Goal: Check status: Check status

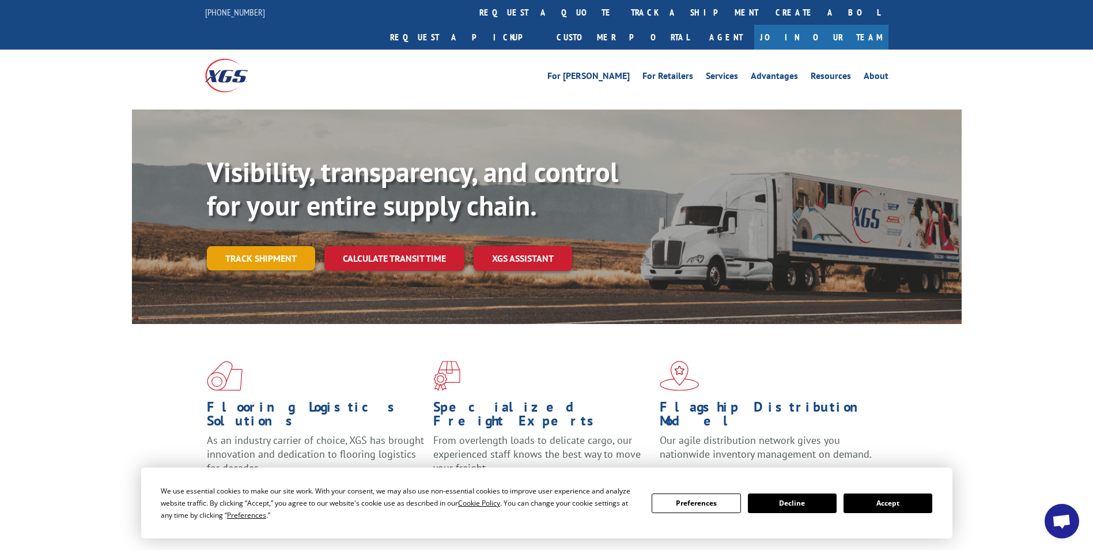
click at [285, 246] on link "Track shipment" at bounding box center [261, 258] width 108 height 24
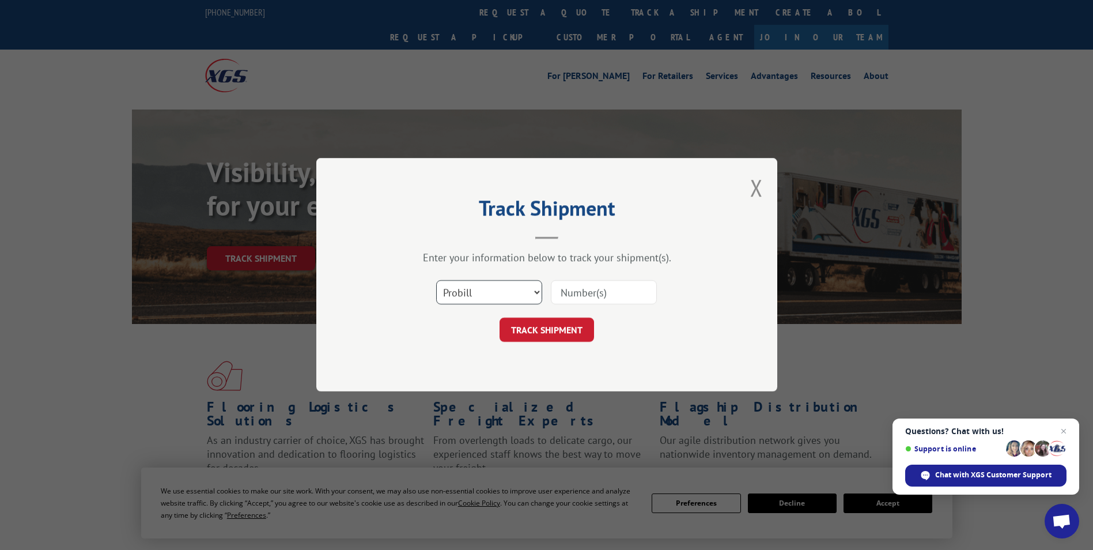
click at [483, 290] on select "Select category... Probill BOL PO" at bounding box center [489, 293] width 106 height 24
select select "po"
click at [436, 281] on select "Select category... Probill BOL PO" at bounding box center [489, 293] width 106 height 24
click at [576, 292] on input at bounding box center [604, 293] width 106 height 24
type input "504880"
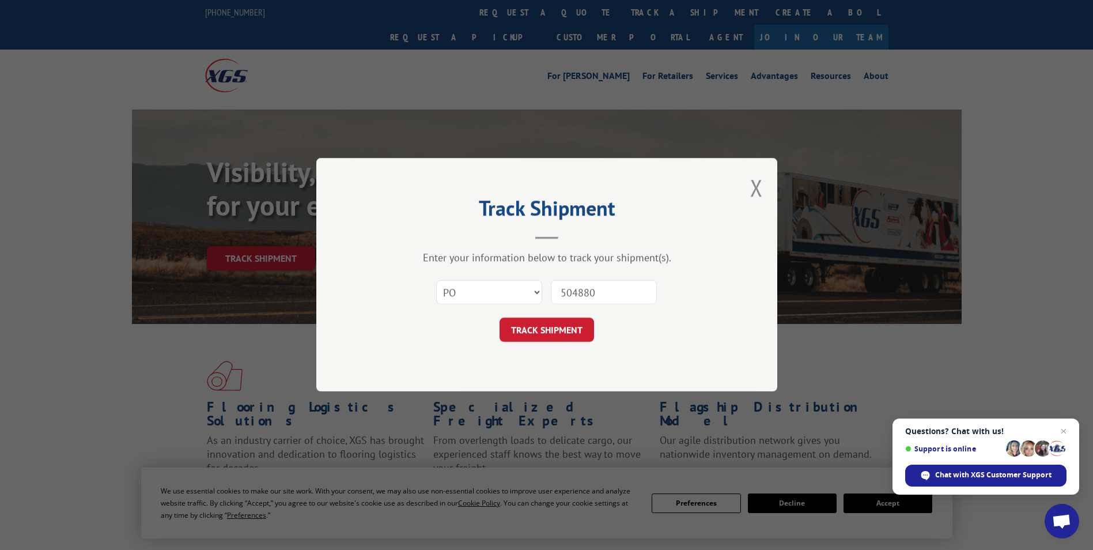
click at [560, 328] on button "TRACK SHIPMENT" at bounding box center [546, 330] width 94 height 24
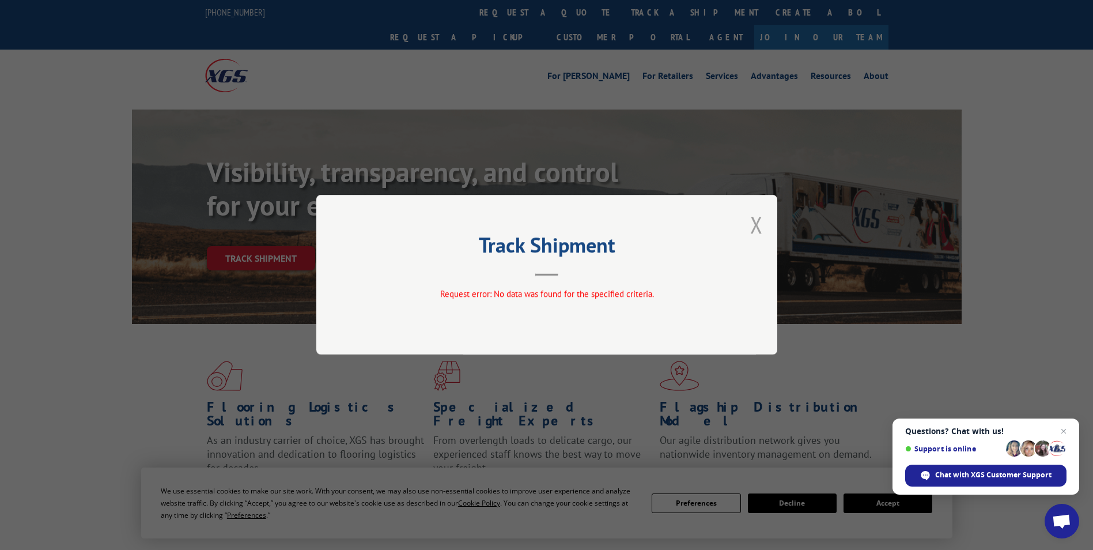
click at [762, 225] on button "Close modal" at bounding box center [756, 224] width 13 height 31
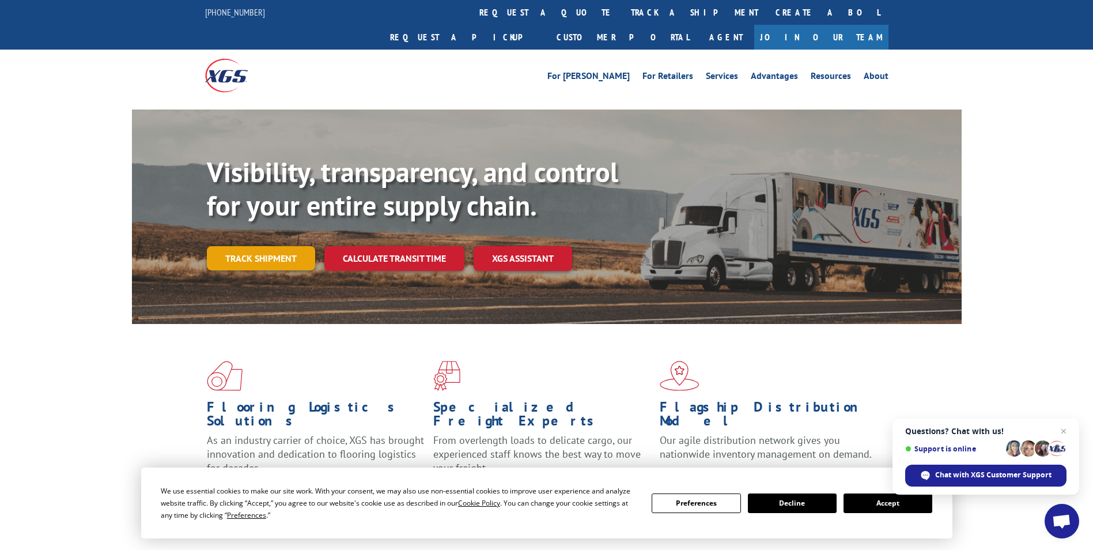
click at [274, 246] on link "Track shipment" at bounding box center [261, 258] width 108 height 24
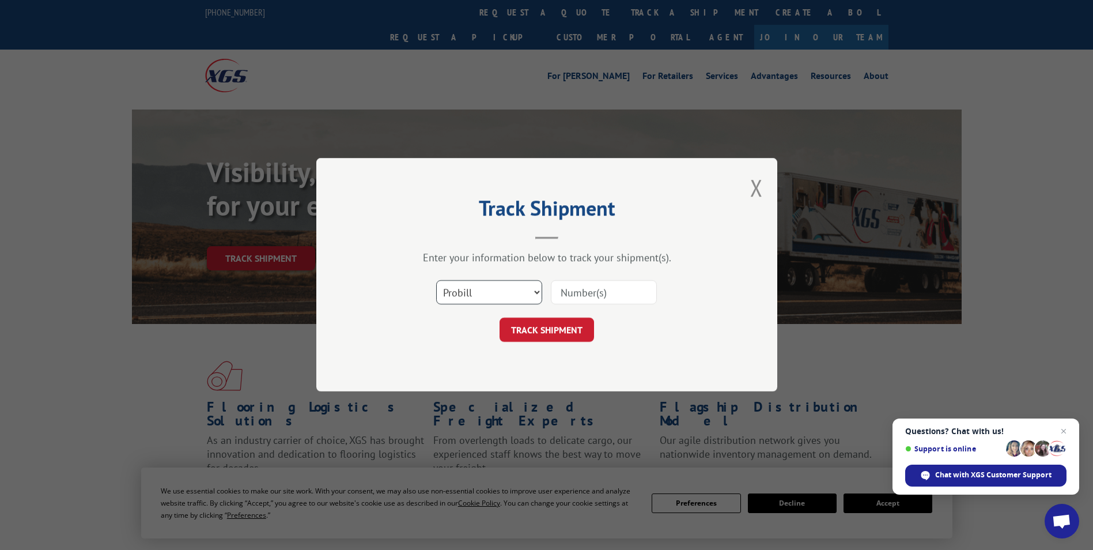
click at [485, 298] on select "Select category... Probill BOL PO" at bounding box center [489, 293] width 106 height 24
select select "bol"
click at [436, 281] on select "Select category... Probill BOL PO" at bounding box center [489, 293] width 106 height 24
click at [608, 297] on input at bounding box center [604, 293] width 106 height 24
type input "504880"
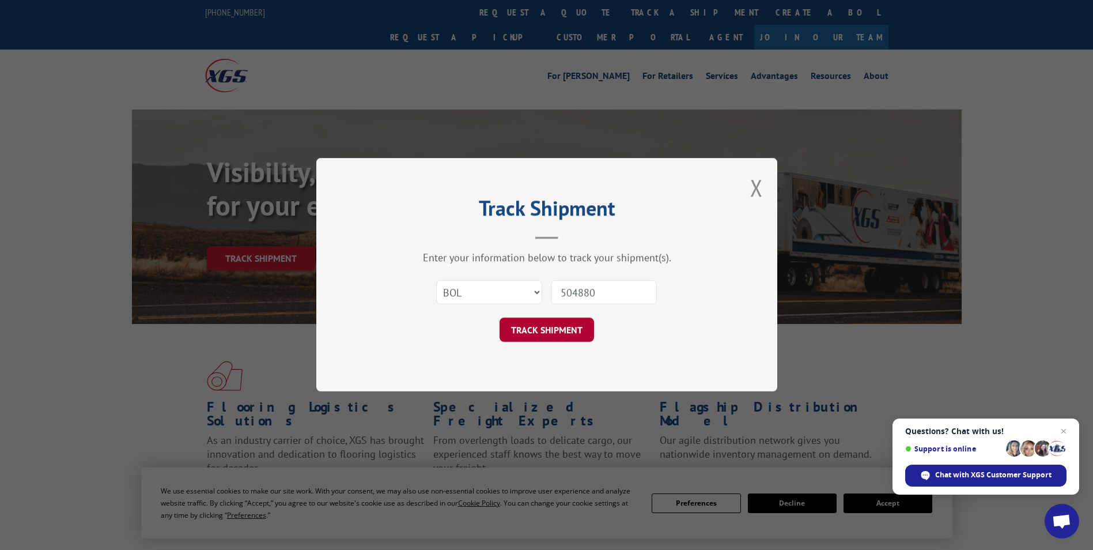
click at [565, 330] on button "TRACK SHIPMENT" at bounding box center [546, 330] width 94 height 24
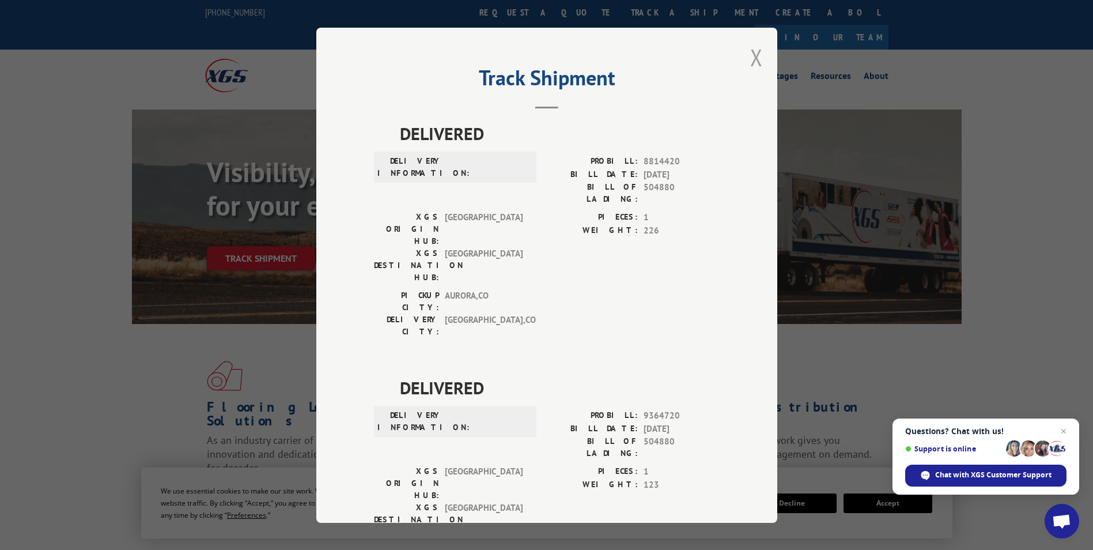
click at [750, 62] on button "Close modal" at bounding box center [756, 57] width 13 height 31
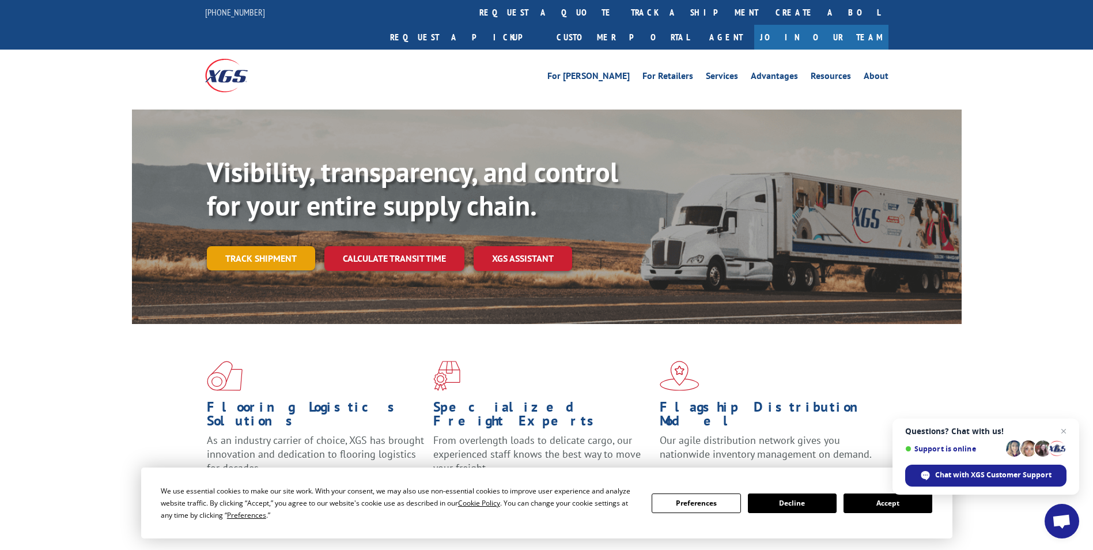
click at [259, 246] on link "Track shipment" at bounding box center [261, 258] width 108 height 24
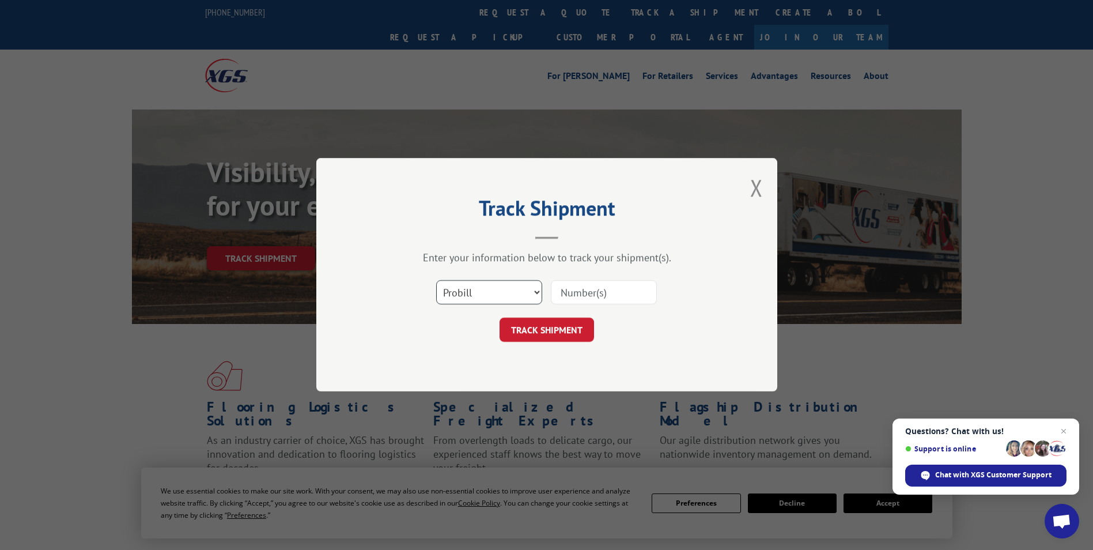
click at [462, 293] on select "Select category... Probill BOL PO" at bounding box center [489, 293] width 106 height 24
select select "po"
click at [436, 281] on select "Select category... Probill BOL PO" at bounding box center [489, 293] width 106 height 24
click at [578, 294] on input at bounding box center [604, 293] width 106 height 24
type input "504880"
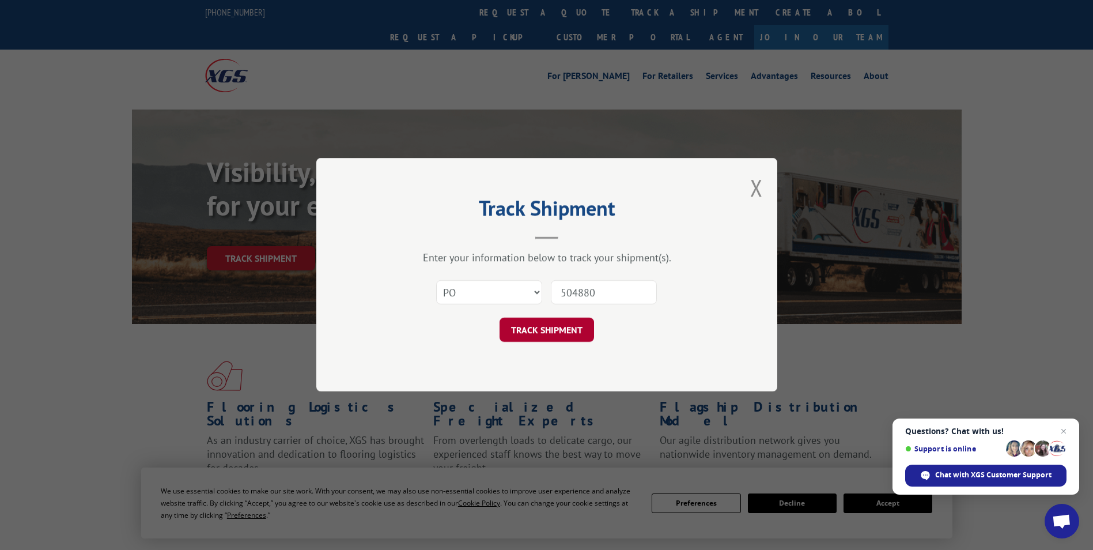
click at [569, 333] on button "TRACK SHIPMENT" at bounding box center [546, 330] width 94 height 24
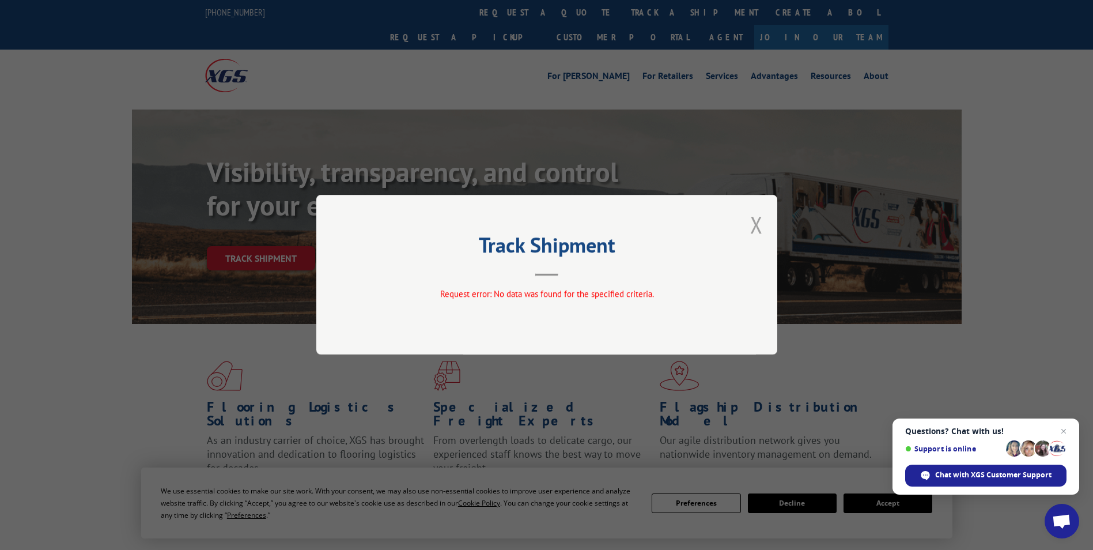
click at [756, 230] on button "Close modal" at bounding box center [756, 224] width 13 height 31
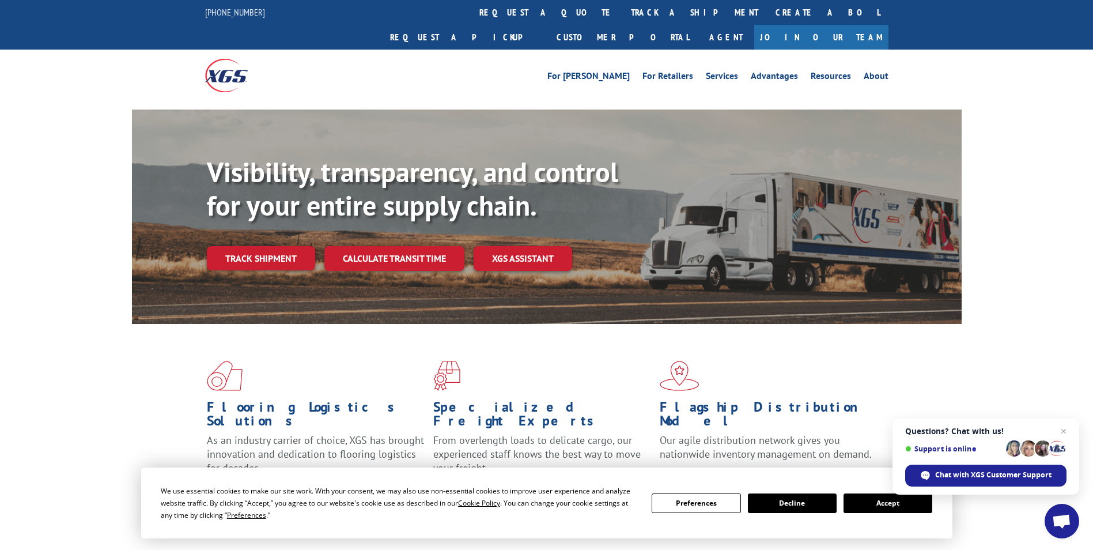
click at [298, 246] on link "Track shipment" at bounding box center [261, 258] width 108 height 24
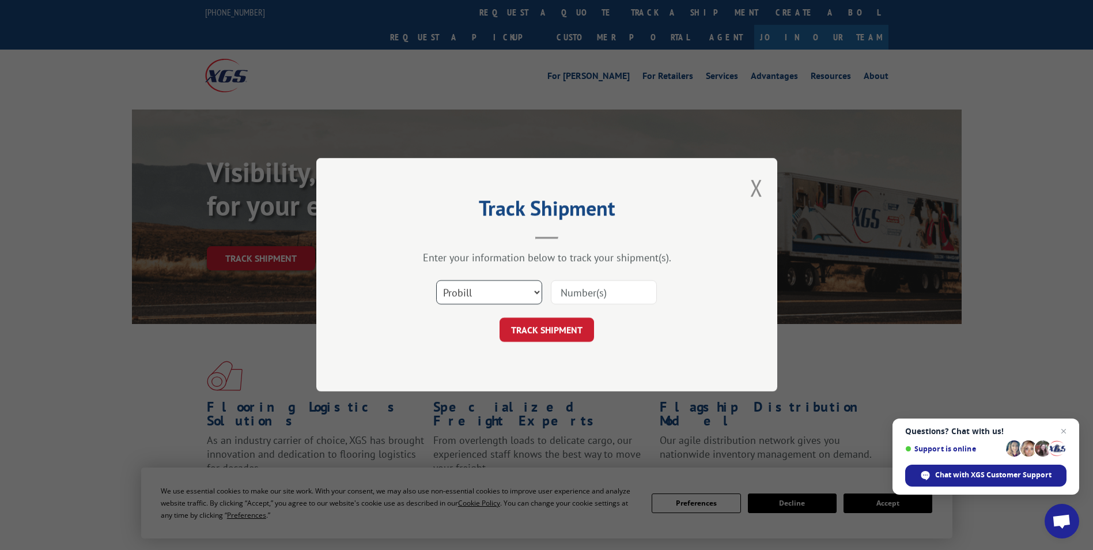
click at [519, 292] on select "Select category... Probill BOL PO" at bounding box center [489, 293] width 106 height 24
select select "po"
click at [436, 281] on select "Select category... Probill BOL PO" at bounding box center [489, 293] width 106 height 24
click at [581, 293] on input at bounding box center [604, 293] width 106 height 24
type input "CG504880"
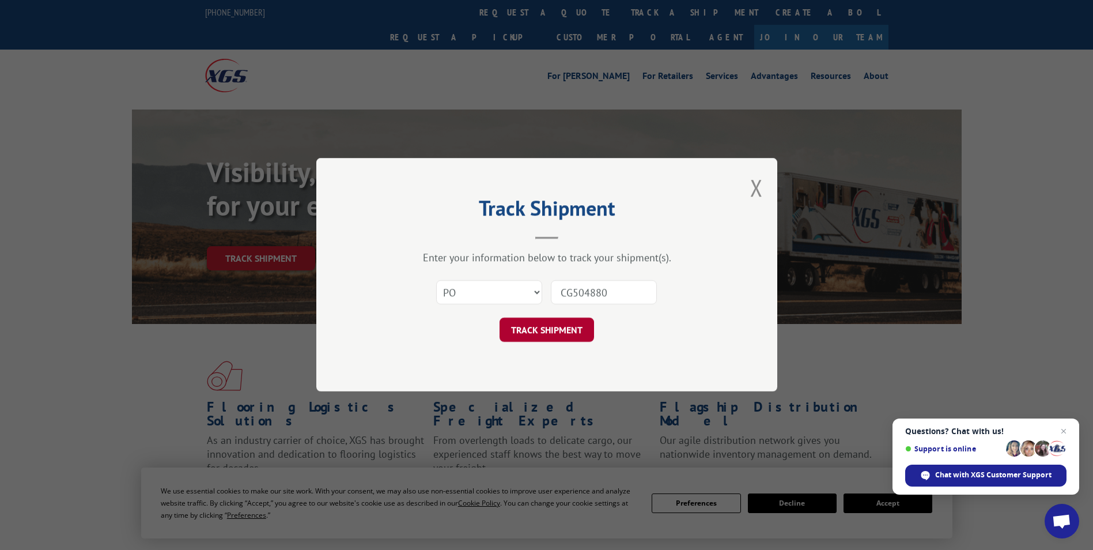
click at [554, 337] on button "TRACK SHIPMENT" at bounding box center [546, 330] width 94 height 24
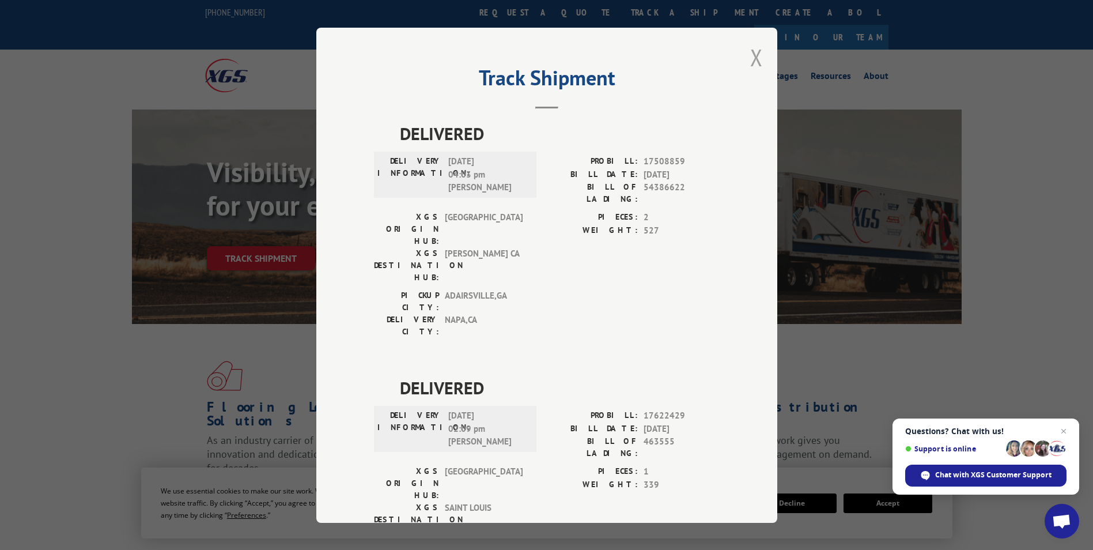
click at [752, 54] on button "Close modal" at bounding box center [756, 57] width 13 height 31
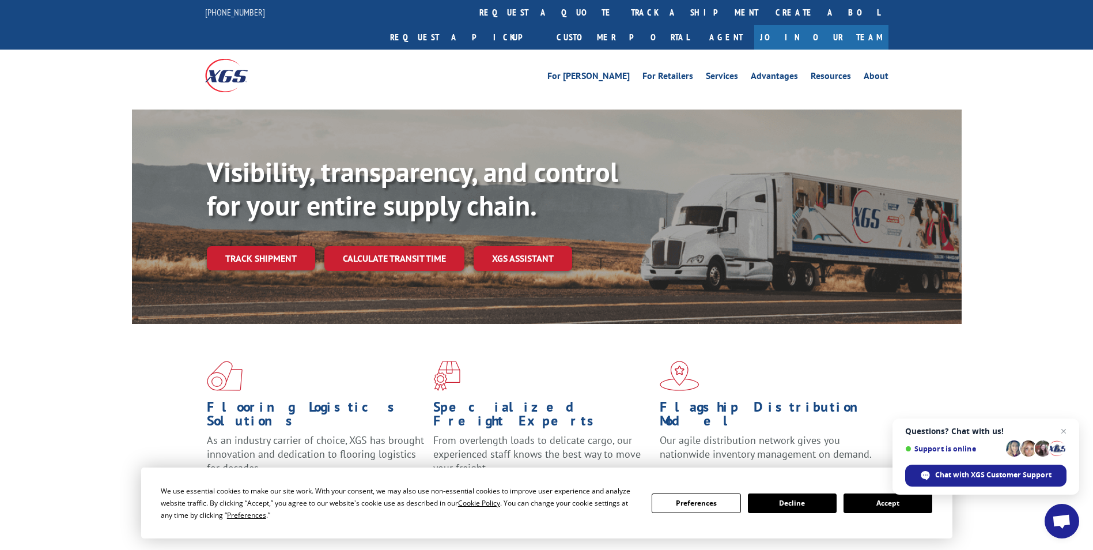
click at [1038, 187] on div "Visibility, transparency, and control for your entire supply chain. Track shipm…" at bounding box center [546, 227] width 1093 height 237
